Goal: Task Accomplishment & Management: Manage account settings

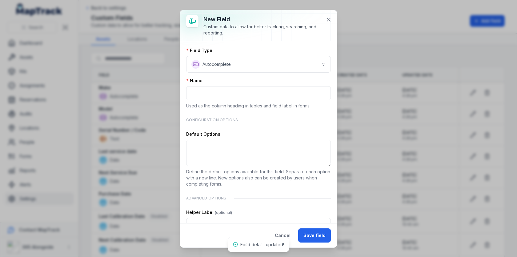
scroll to position [277, 0]
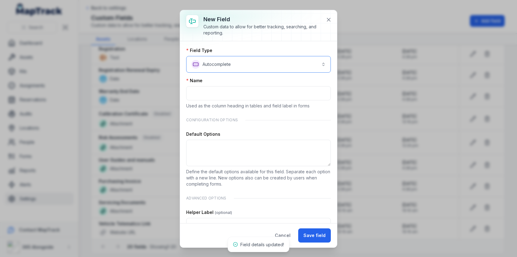
click at [264, 67] on button "**********" at bounding box center [258, 64] width 145 height 17
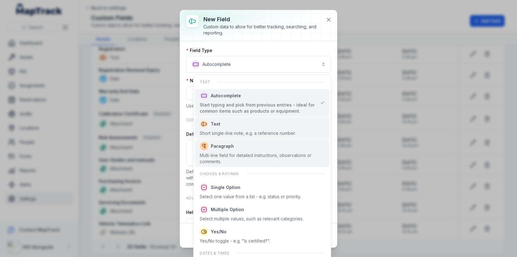
click at [246, 132] on div "Short single-line note, e.g. a reference number." at bounding box center [248, 133] width 96 height 6
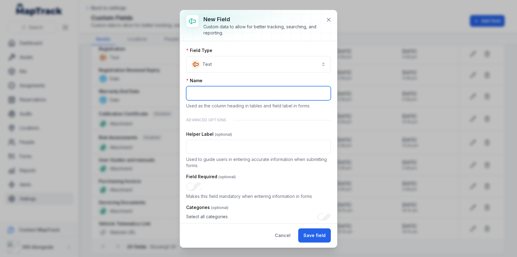
click at [249, 92] on input ":r65:-form-item-label" at bounding box center [258, 93] width 145 height 14
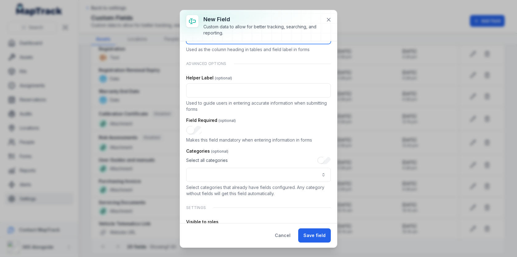
type input "**********"
click at [255, 150] on div "Categories" at bounding box center [258, 151] width 145 height 6
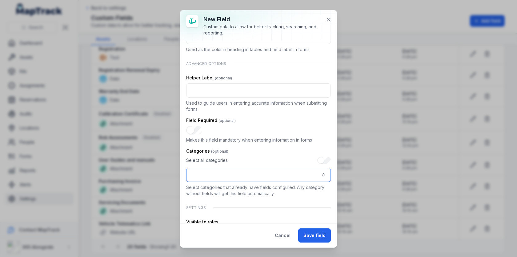
click at [255, 175] on button ":r69:-form-item-label" at bounding box center [258, 175] width 145 height 14
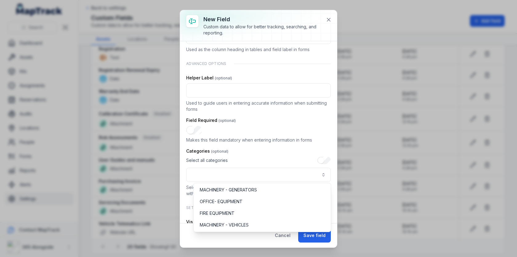
click at [259, 159] on div "Select all categories" at bounding box center [258, 169] width 145 height 25
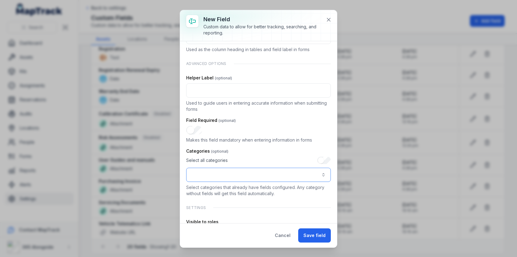
click at [259, 178] on button ":r69:-form-item-label" at bounding box center [258, 175] width 145 height 14
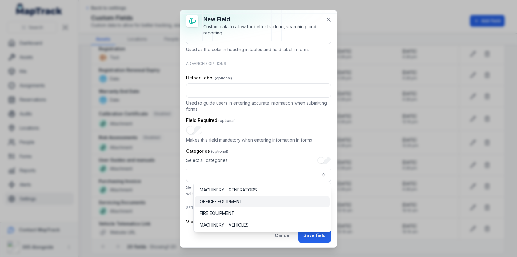
click at [247, 203] on div "OFFICE- EQUIPMENT" at bounding box center [262, 201] width 125 height 6
click at [259, 146] on div "**********" at bounding box center [258, 123] width 145 height 265
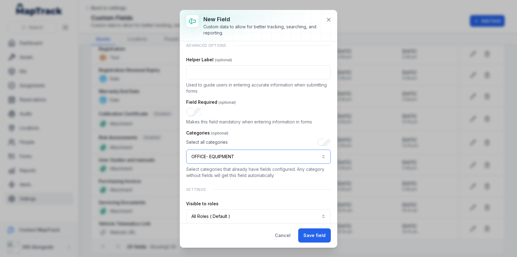
scroll to position [93, 0]
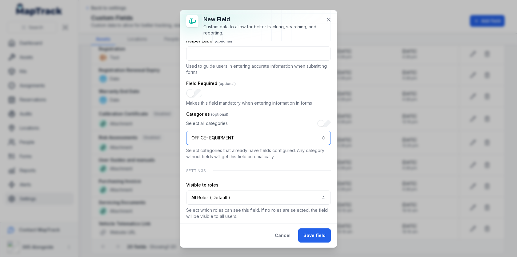
click at [309, 138] on button "**********" at bounding box center [258, 138] width 145 height 14
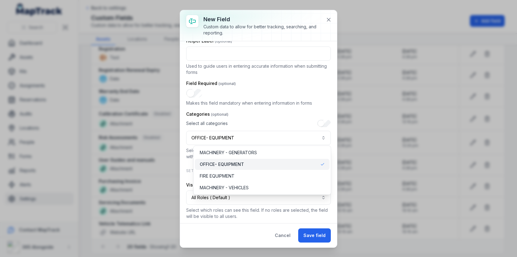
click at [291, 234] on div "**********" at bounding box center [258, 128] width 157 height 237
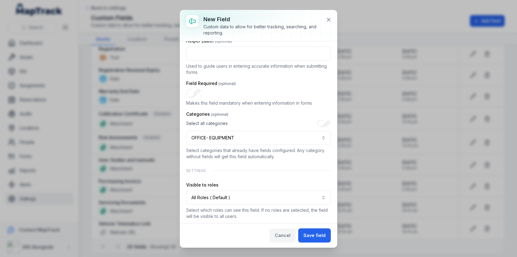
click at [290, 234] on button "Cancel" at bounding box center [283, 235] width 26 height 14
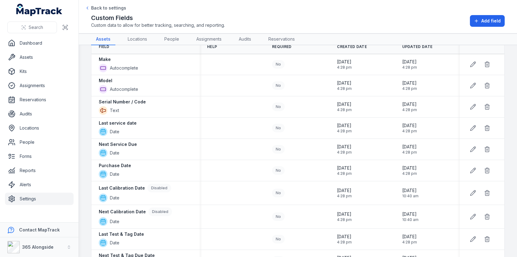
scroll to position [0, 0]
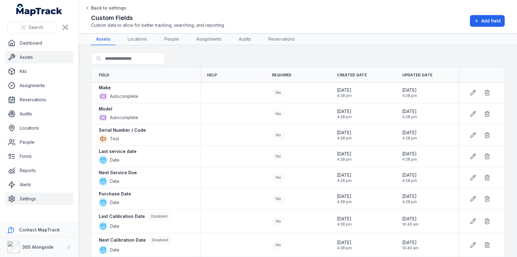
click at [44, 53] on link "Assets" at bounding box center [39, 57] width 69 height 12
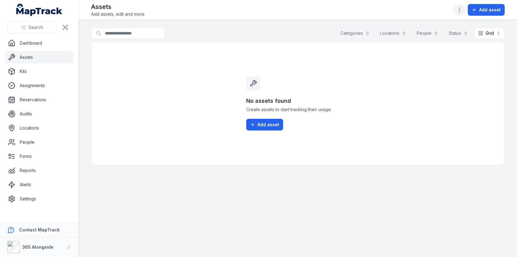
click at [456, 10] on button "button" at bounding box center [460, 10] width 12 height 12
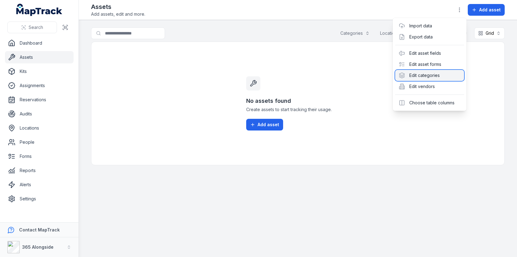
click at [425, 75] on div "Edit categories" at bounding box center [429, 75] width 69 height 11
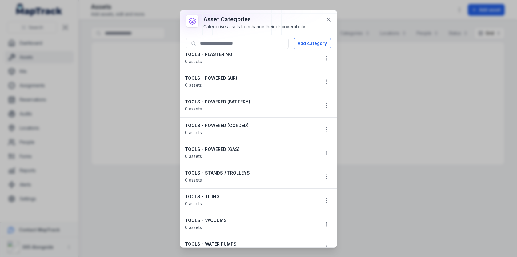
scroll to position [717, 0]
click at [326, 102] on icon "button" at bounding box center [326, 105] width 6 height 6
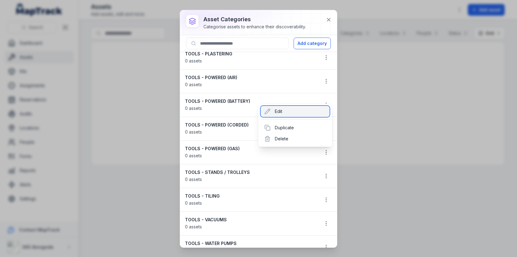
click at [300, 109] on div "Edit" at bounding box center [295, 111] width 69 height 11
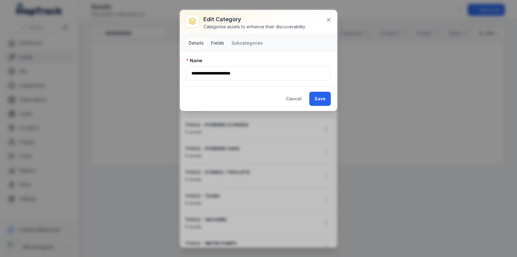
click at [222, 43] on button "Fields" at bounding box center [218, 43] width 18 height 11
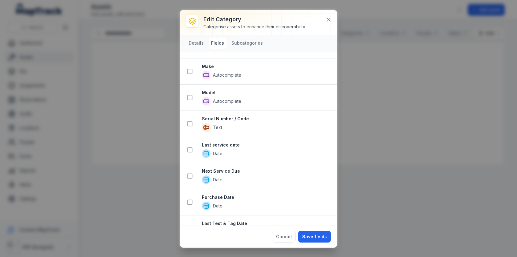
scroll to position [0, 0]
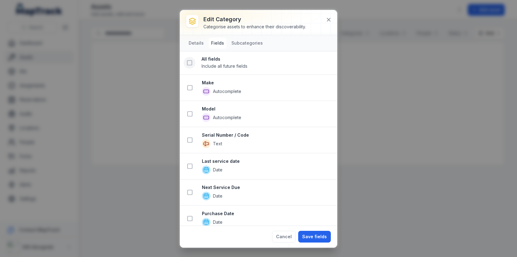
click at [192, 62] on icon at bounding box center [189, 63] width 6 height 6
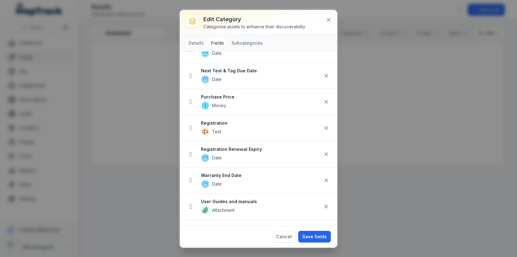
scroll to position [209, 0]
click at [329, 150] on icon at bounding box center [326, 153] width 6 height 6
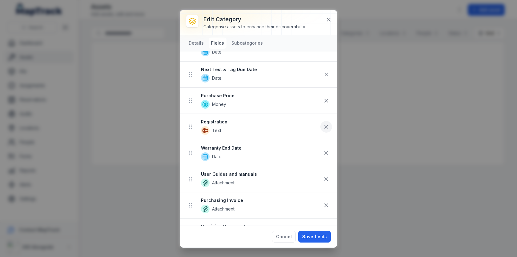
click at [328, 126] on icon at bounding box center [326, 127] width 6 height 6
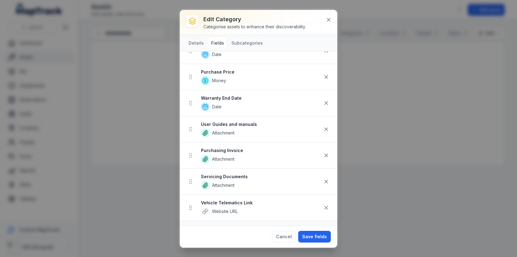
scroll to position [246, 0]
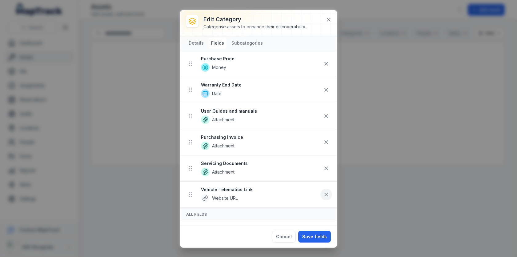
click at [327, 191] on icon at bounding box center [326, 194] width 6 height 6
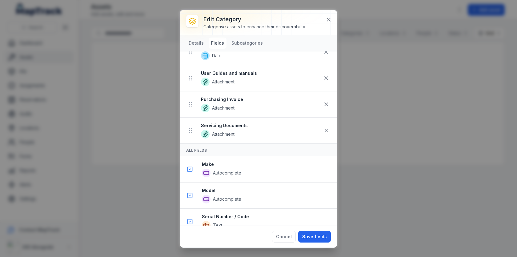
scroll to position [208, 0]
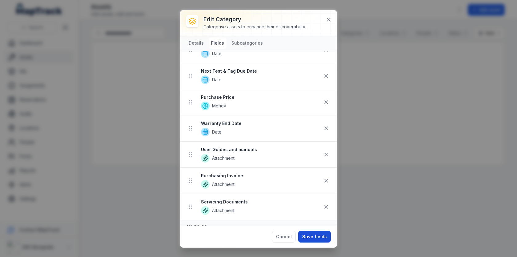
click at [312, 236] on button "Save fields" at bounding box center [314, 237] width 33 height 12
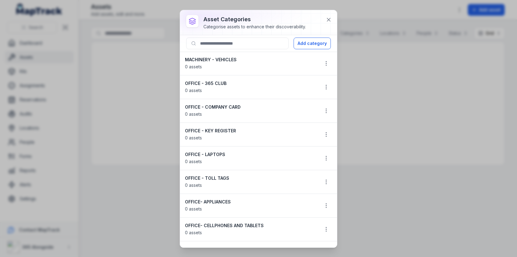
scroll to position [120, 0]
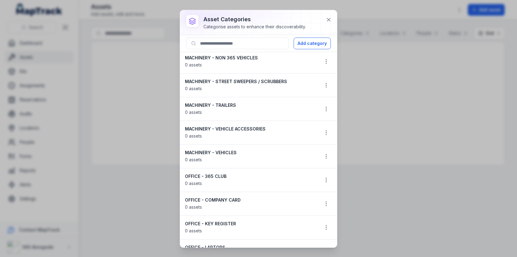
click at [97, 67] on div "asset categories Categorise assets to enhance their discoverability. Add catego…" at bounding box center [258, 128] width 517 height 257
click at [330, 17] on icon at bounding box center [329, 20] width 6 height 6
